Goal: Task Accomplishment & Management: Use online tool/utility

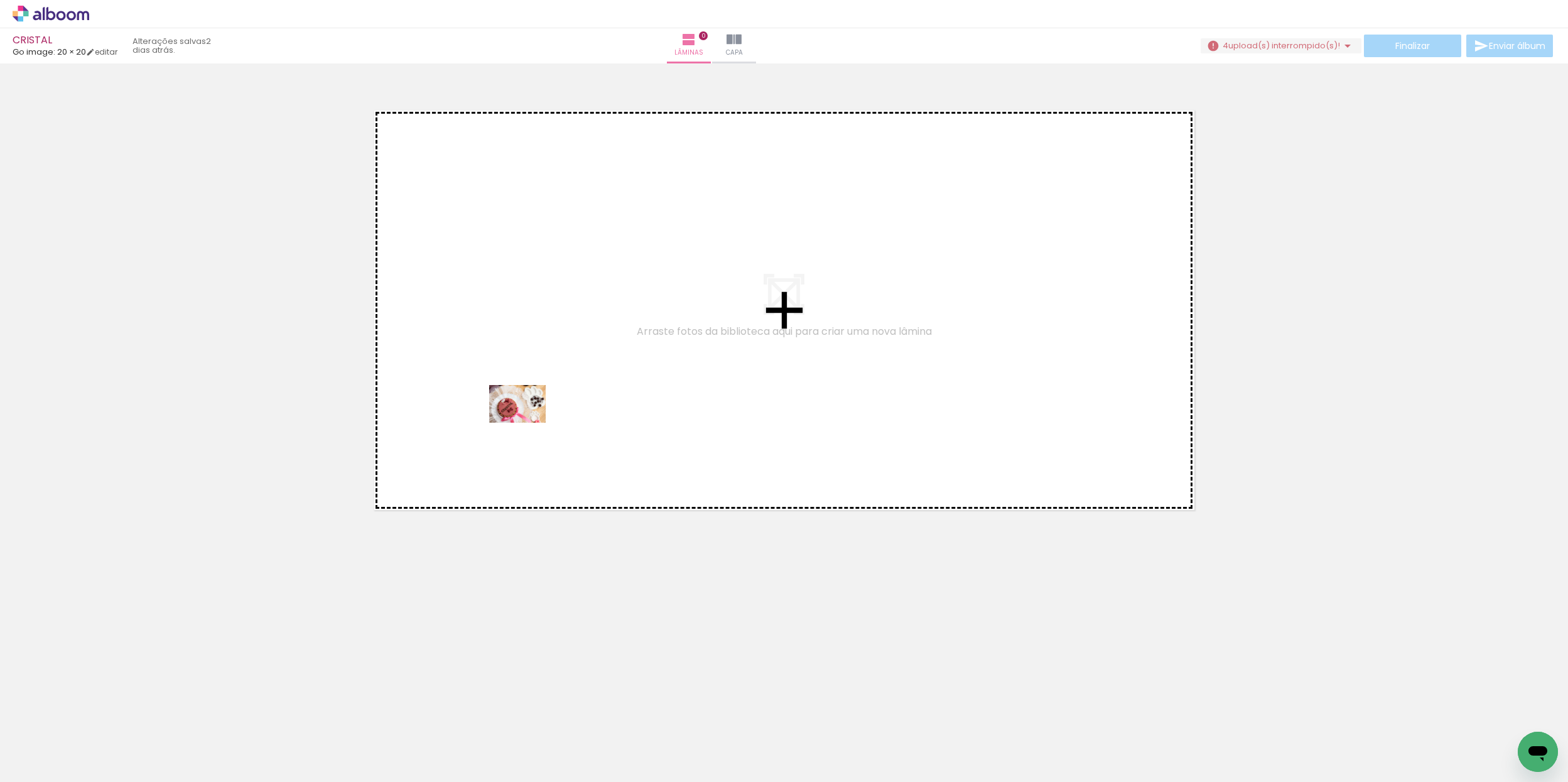
drag, startPoint x: 701, startPoint y: 742, endPoint x: 477, endPoint y: 536, distance: 304.3
click at [520, 408] on quentale-workspace at bounding box center [784, 391] width 1568 height 782
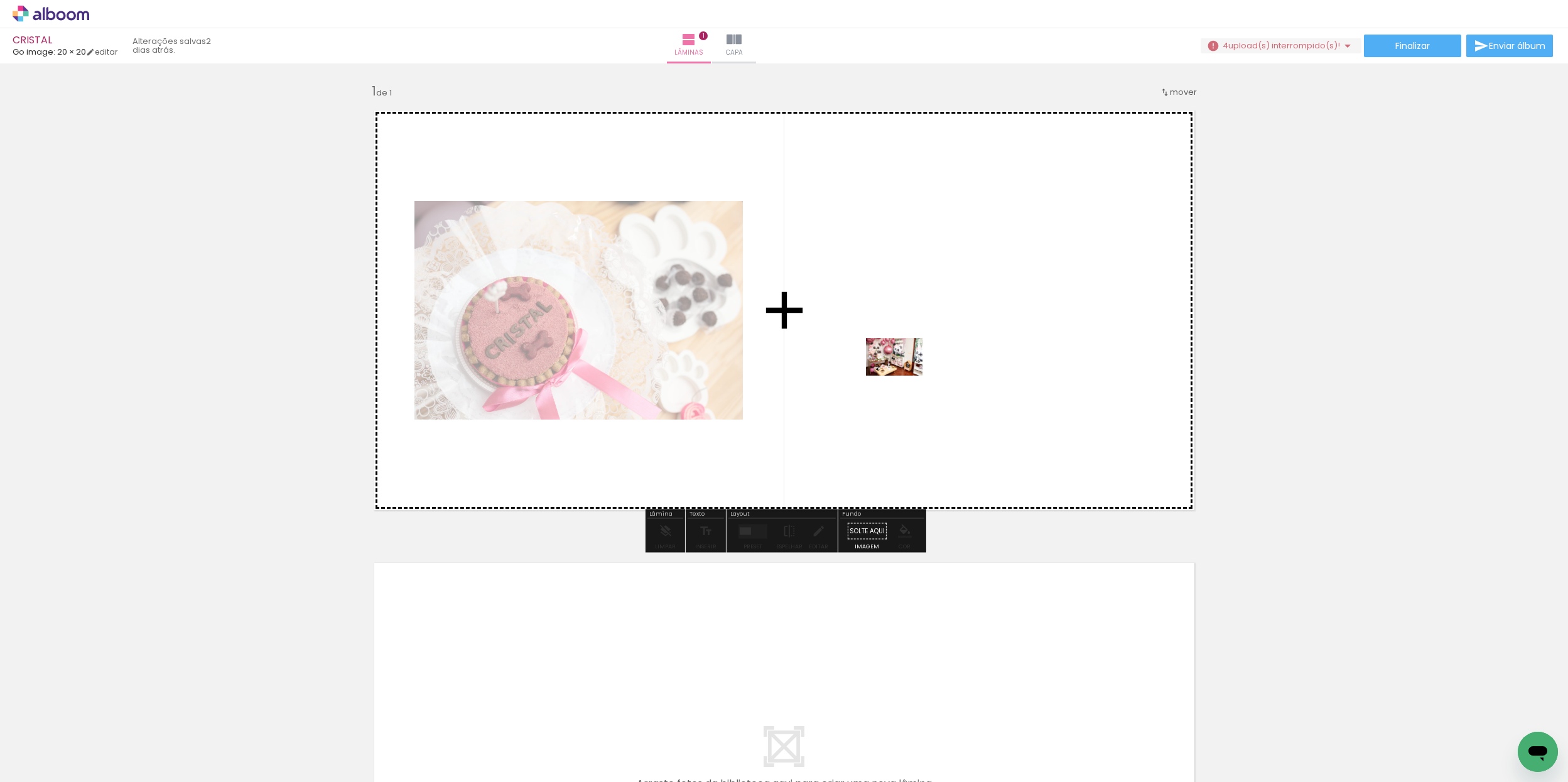
drag, startPoint x: 238, startPoint y: 725, endPoint x: 815, endPoint y: 457, distance: 636.2
click at [901, 376] on quentale-workspace at bounding box center [784, 391] width 1568 height 782
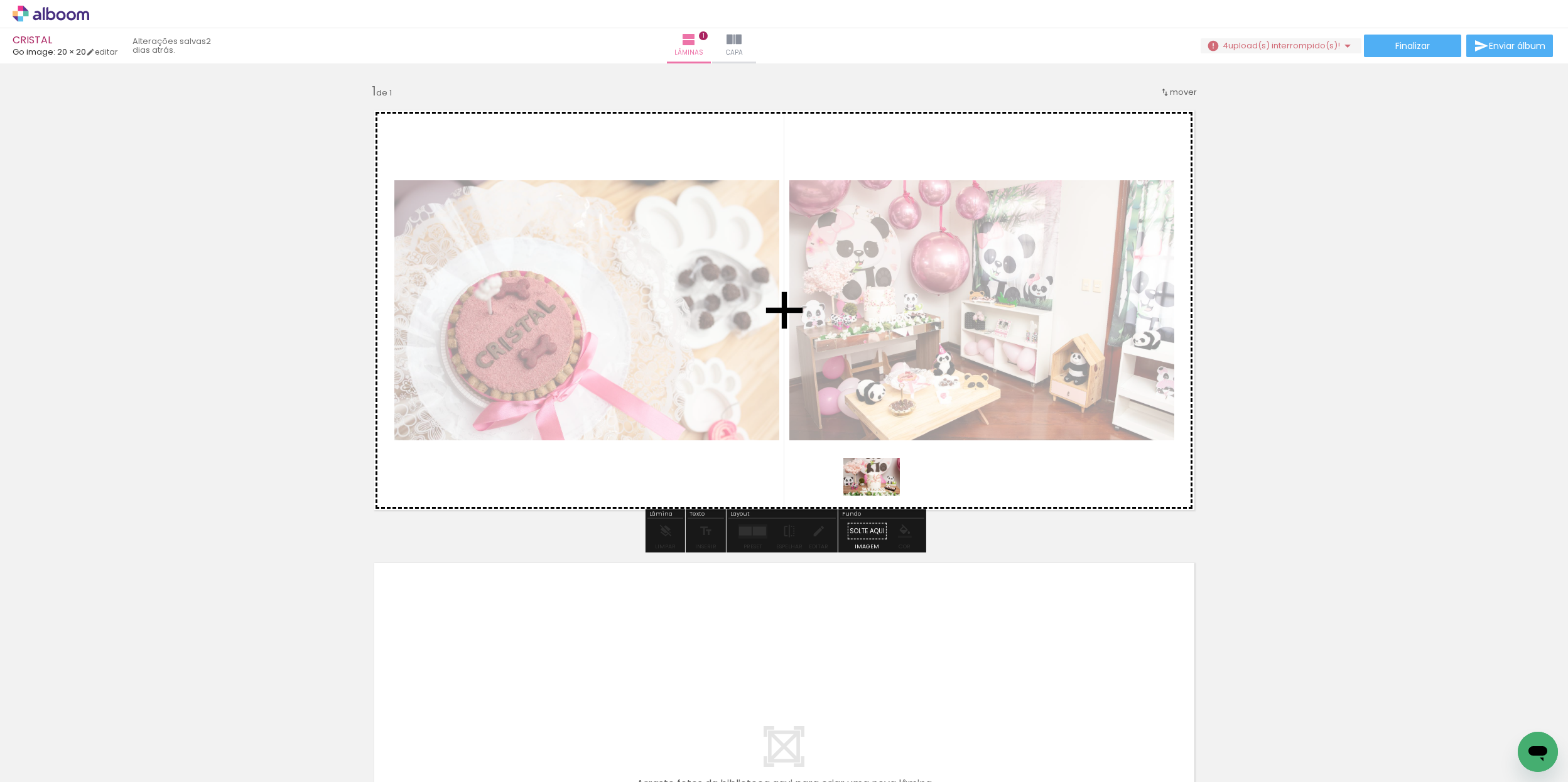
drag, startPoint x: 553, startPoint y: 744, endPoint x: 818, endPoint y: 550, distance: 328.4
click at [881, 495] on quentale-workspace at bounding box center [784, 391] width 1568 height 782
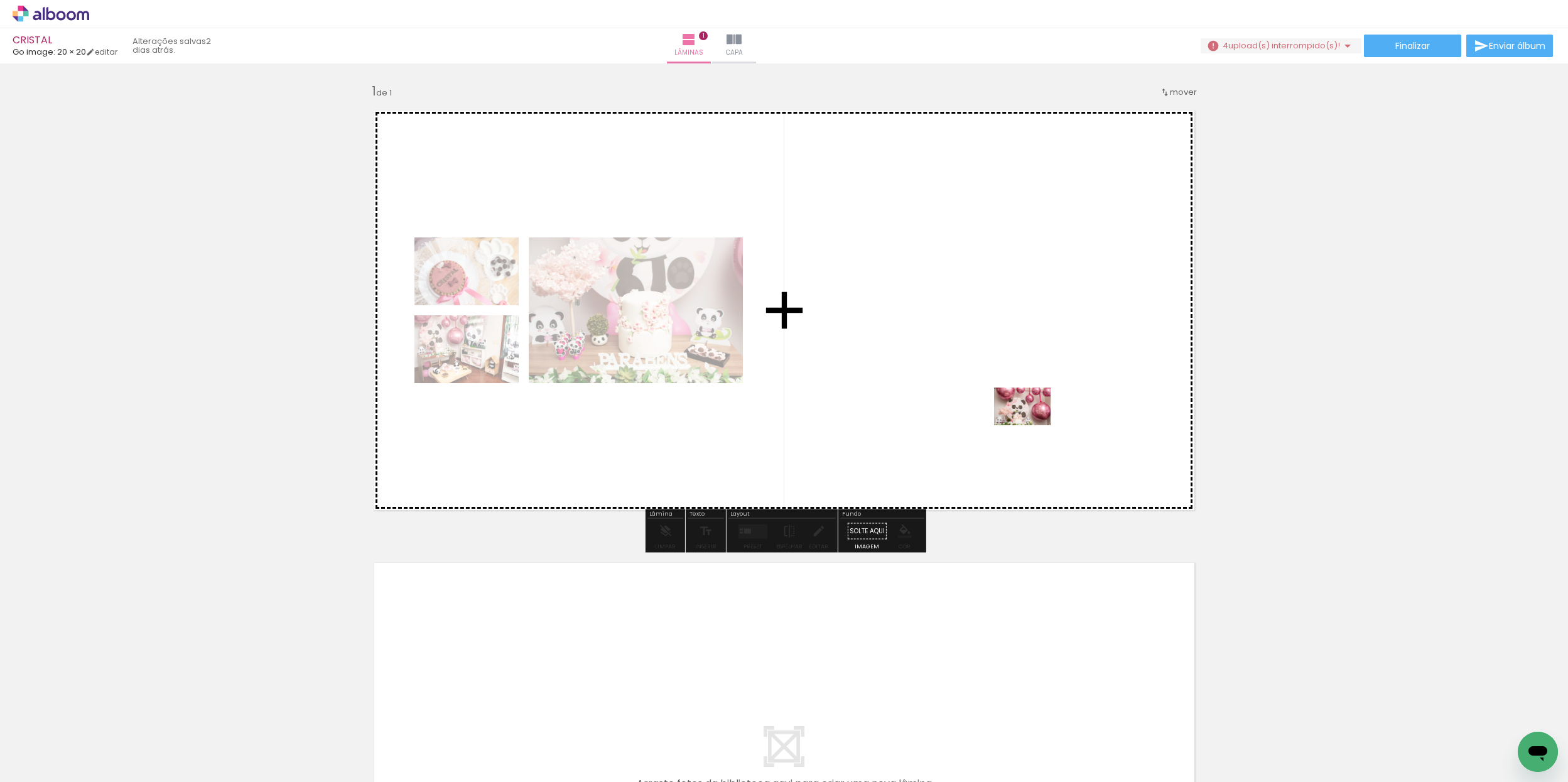
drag, startPoint x: 966, startPoint y: 741, endPoint x: 1031, endPoint y: 427, distance: 320.7
click at [1031, 427] on quentale-workspace at bounding box center [784, 391] width 1568 height 782
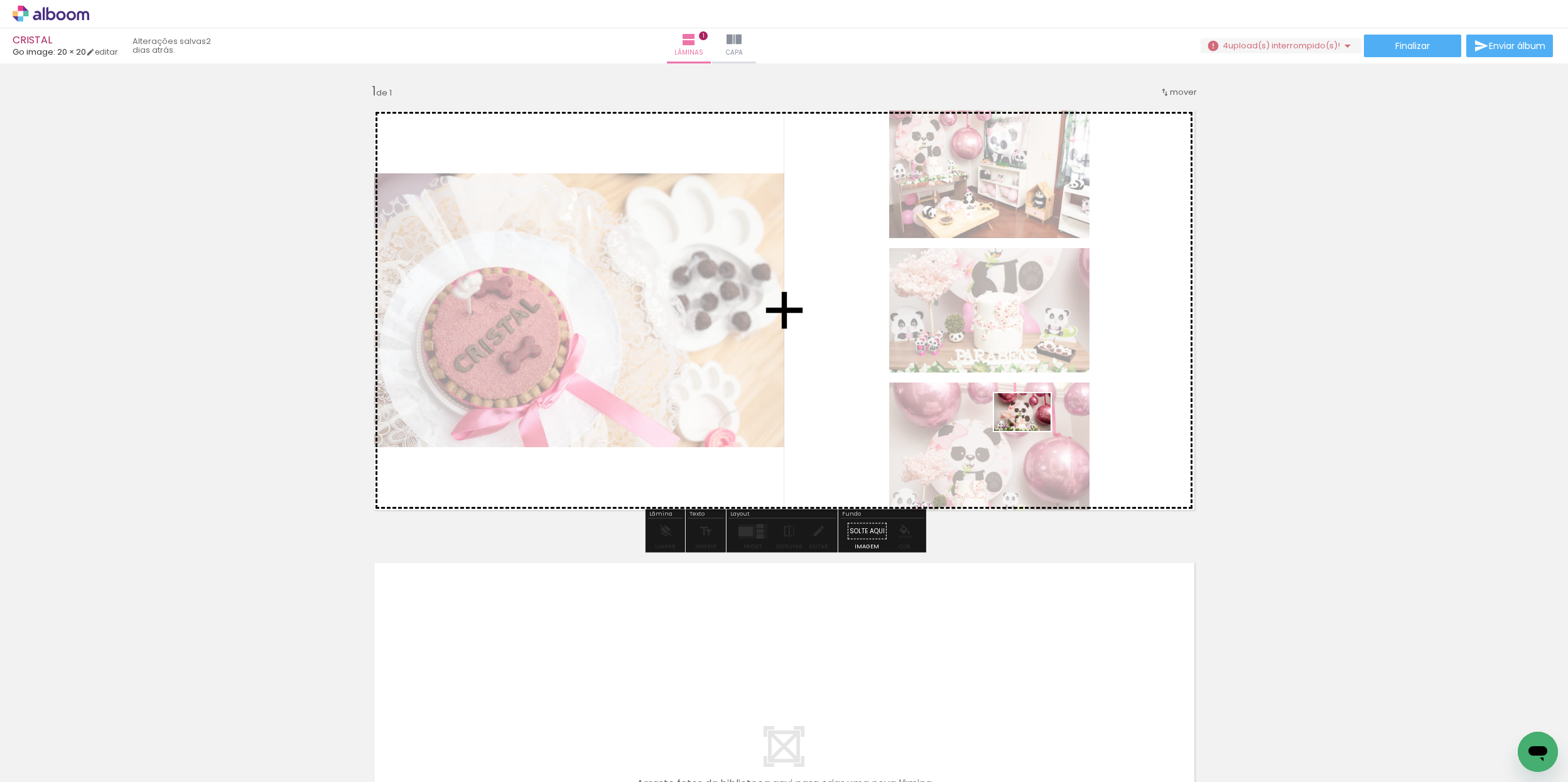
drag, startPoint x: 498, startPoint y: 752, endPoint x: 1027, endPoint y: 448, distance: 610.1
click at [1032, 431] on quentale-workspace at bounding box center [784, 391] width 1568 height 782
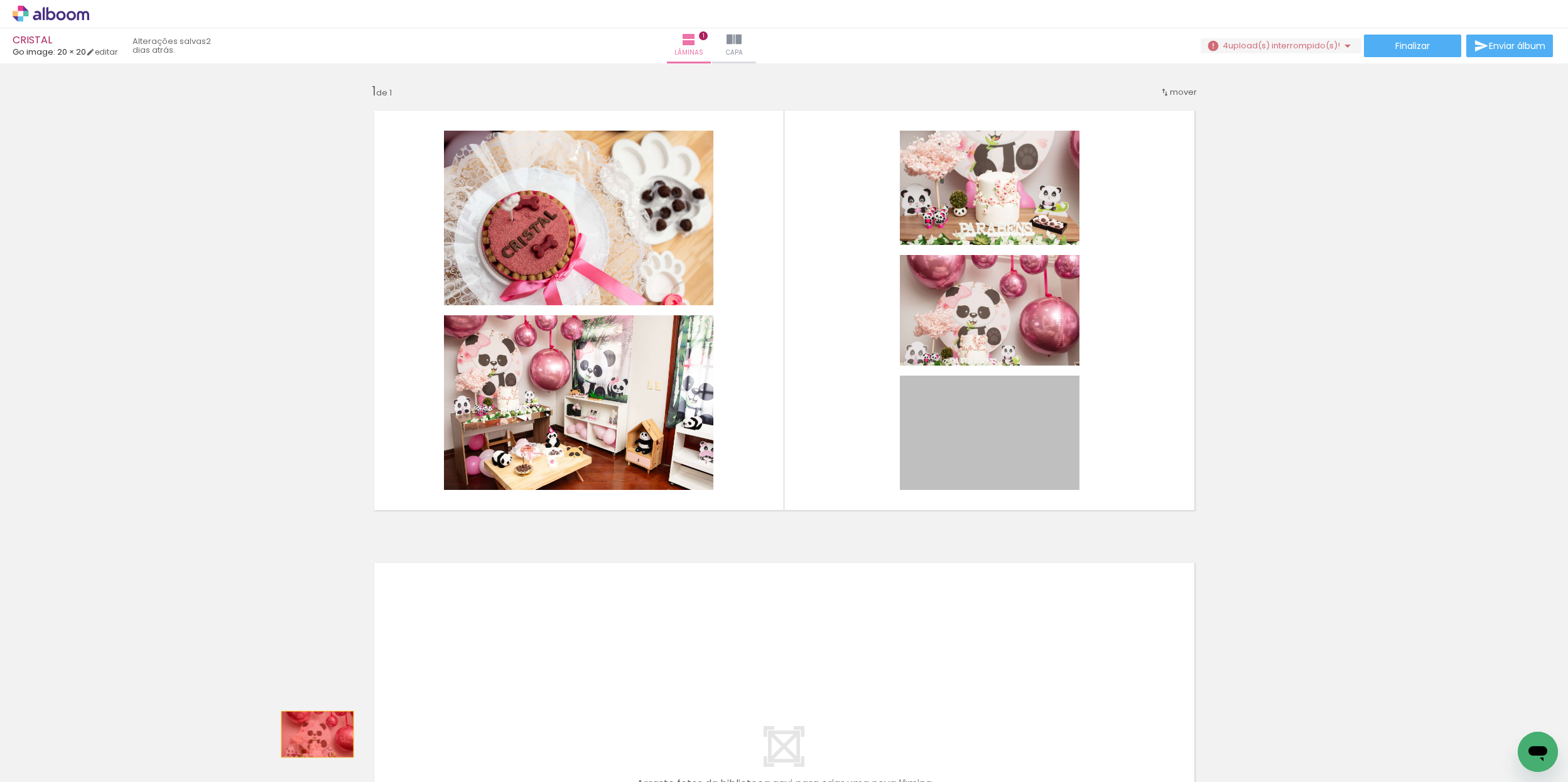
drag, startPoint x: 997, startPoint y: 458, endPoint x: 334, endPoint y: 750, distance: 724.5
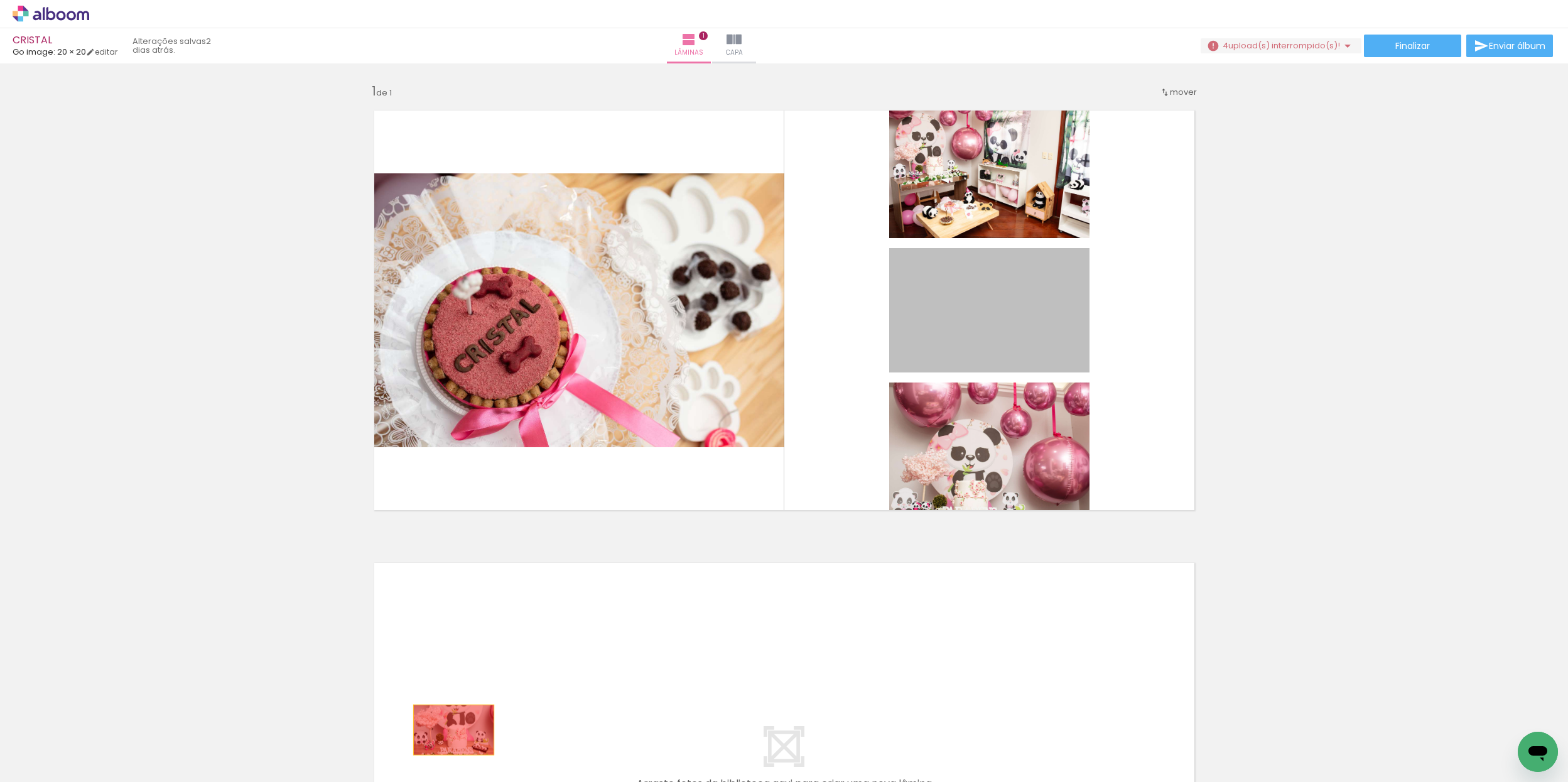
drag, startPoint x: 999, startPoint y: 332, endPoint x: 454, endPoint y: 733, distance: 676.6
click at [454, 731] on quentale-workspace at bounding box center [784, 391] width 1568 height 782
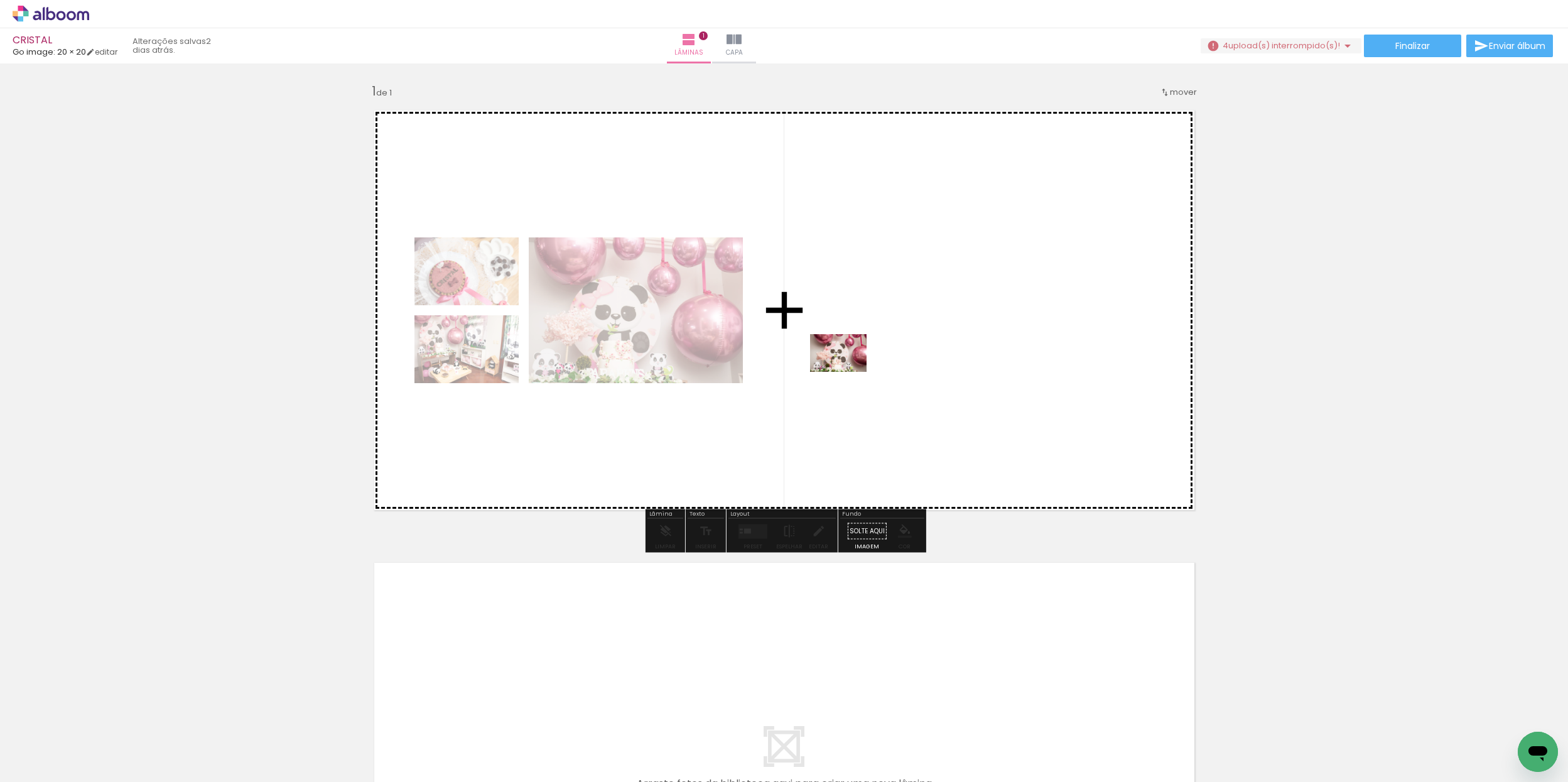
drag, startPoint x: 506, startPoint y: 718, endPoint x: 826, endPoint y: 422, distance: 435.9
click at [849, 373] on quentale-workspace at bounding box center [784, 391] width 1568 height 782
